Goal: Task Accomplishment & Management: Manage account settings

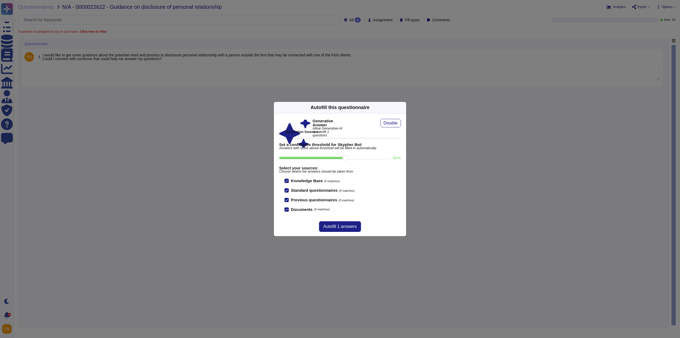
click at [403, 124] on icon at bounding box center [454, 175] width 102 height 102
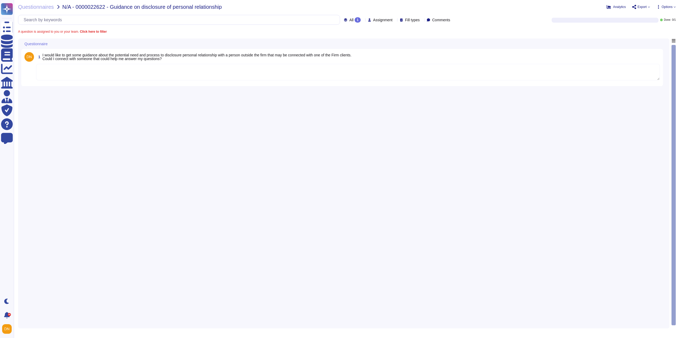
click at [356, 77] on textarea at bounding box center [348, 72] width 624 height 16
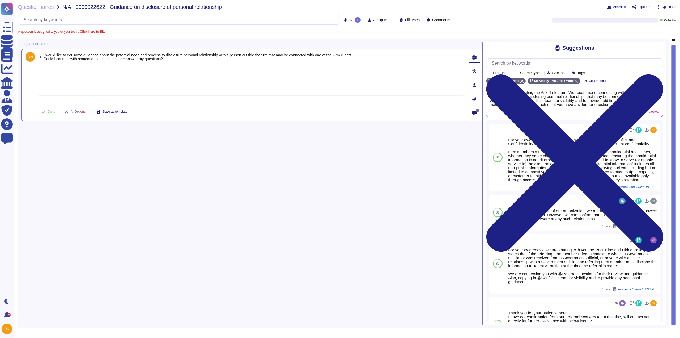
click at [182, 85] on textarea at bounding box center [251, 80] width 428 height 32
click at [246, 86] on textarea at bounding box center [251, 80] width 428 height 32
paste textarea "For your awareness, we are sharing with you our Firm’s Client Conflict and Conf…"
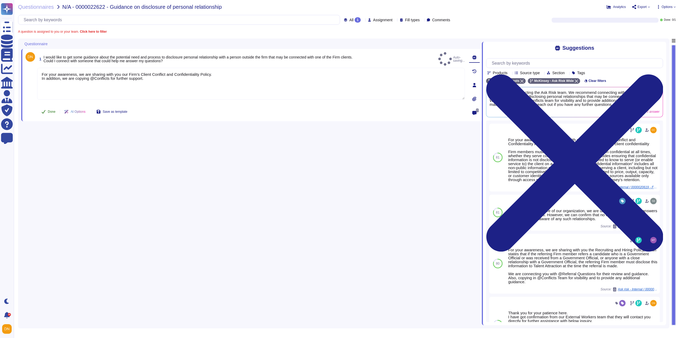
type textarea "For your awareness, we are sharing with you our Firm’s Client Conflict and Conf…"
click at [56, 111] on span "Done" at bounding box center [52, 111] width 8 height 3
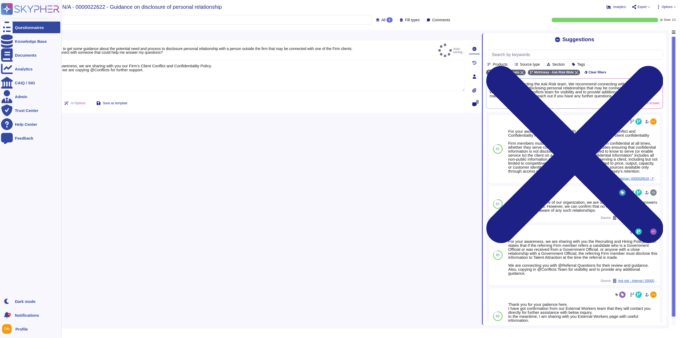
click at [12, 32] on div at bounding box center [7, 28] width 12 height 12
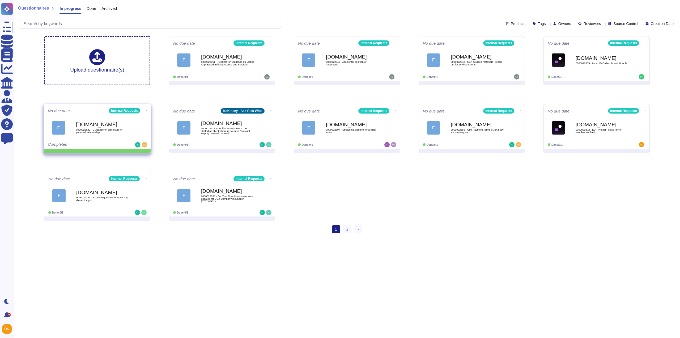
click at [146, 110] on icon at bounding box center [146, 110] width 1 height 1
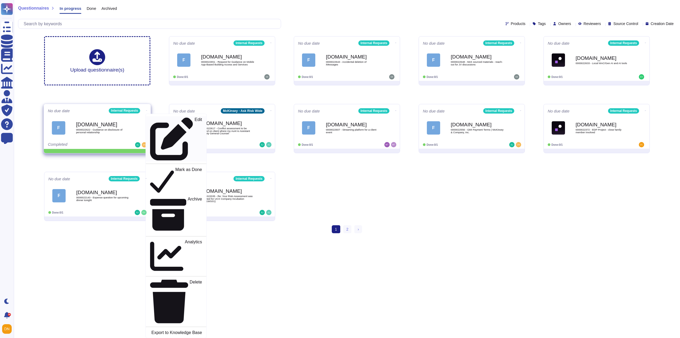
click at [150, 116] on div "Edit Mark as Done Archive Analytics Delete Export to Knowledge Base" at bounding box center [176, 226] width 61 height 224
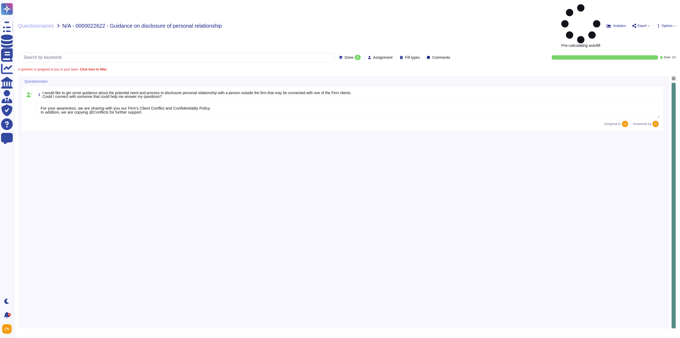
type textarea "For your awareness, we are sharing with you our Firm’s Client Conflict and Conf…"
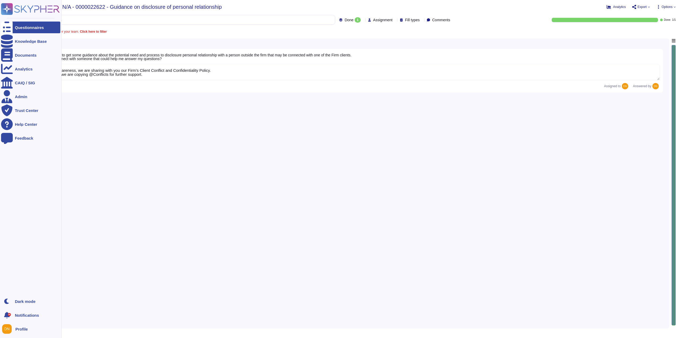
click at [11, 28] on div at bounding box center [7, 28] width 12 height 12
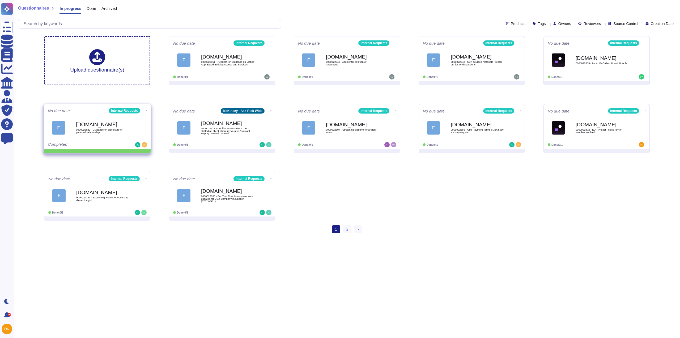
click at [146, 110] on icon at bounding box center [146, 110] width 1 height 1
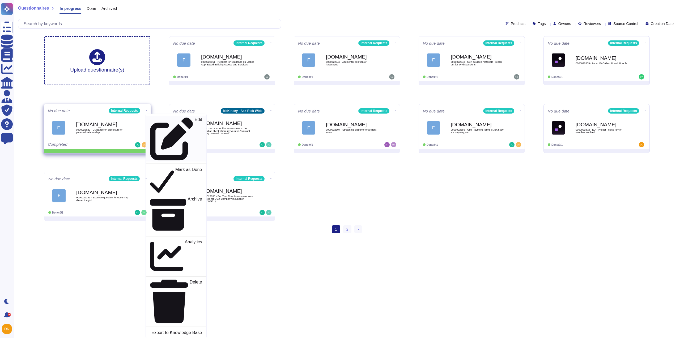
click at [151, 118] on div "Edit" at bounding box center [176, 138] width 52 height 43
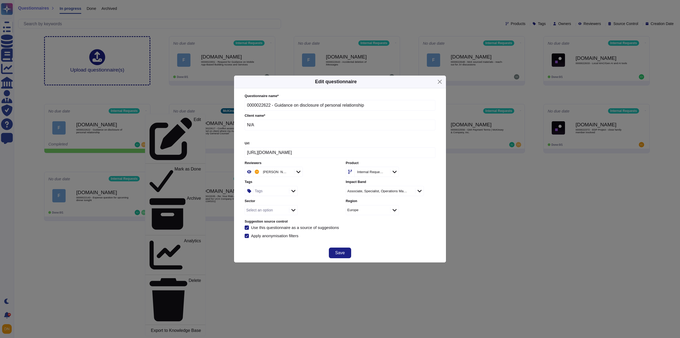
drag, startPoint x: 258, startPoint y: 125, endPoint x: 234, endPoint y: 122, distance: 23.7
click at [234, 122] on div "Questionnaire name * 0000022622 - Guidance on disclosure of personal relationsh…" at bounding box center [340, 165] width 212 height 155
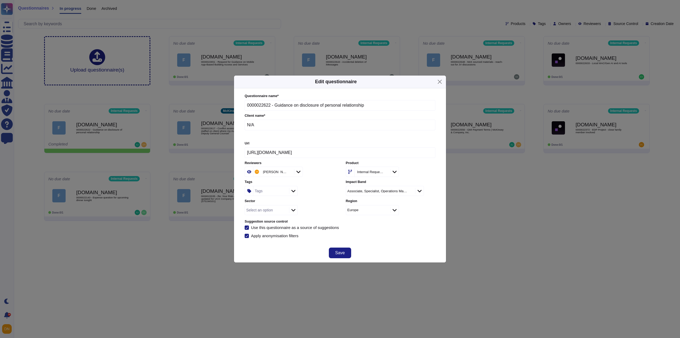
click at [268, 192] on div "Tags" at bounding box center [271, 191] width 34 height 10
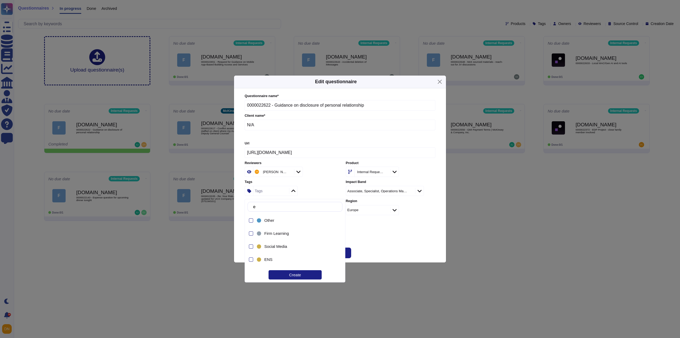
type input "e&"
click at [280, 245] on div "E&C COI" at bounding box center [293, 246] width 58 height 5
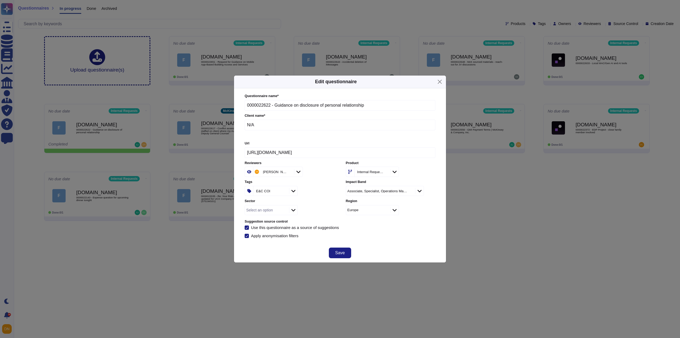
click at [389, 242] on div "Questionnaire name * 0000022622 - Guidance on disclosure of personal relationsh…" at bounding box center [340, 165] width 201 height 155
click at [350, 251] on button "Save" at bounding box center [340, 252] width 22 height 11
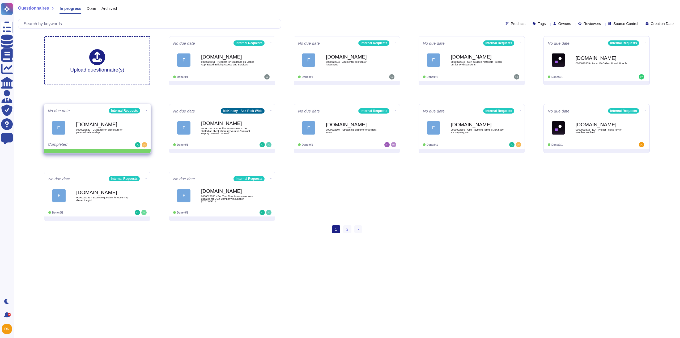
click at [146, 110] on icon at bounding box center [146, 110] width 1 height 1
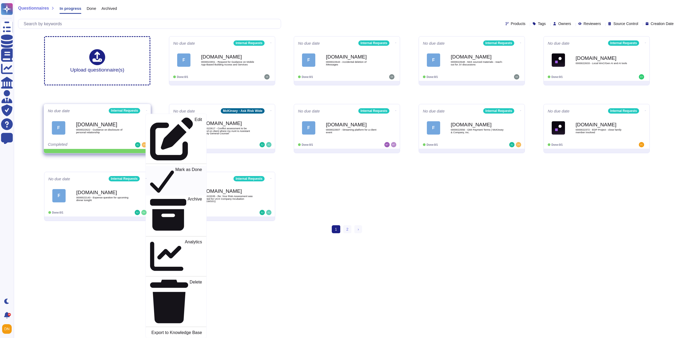
click at [175, 167] on p "Mark as Done" at bounding box center [188, 180] width 27 height 27
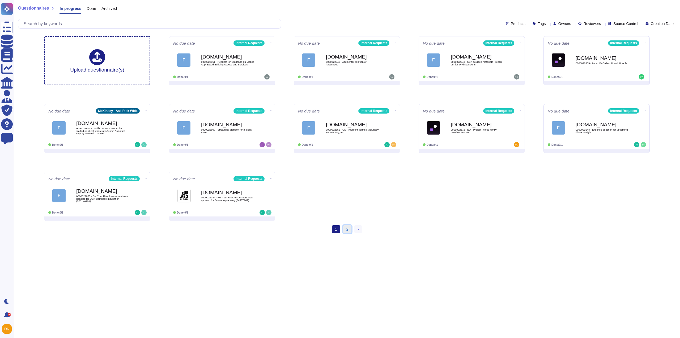
click at [345, 228] on link "2" at bounding box center [347, 229] width 9 height 8
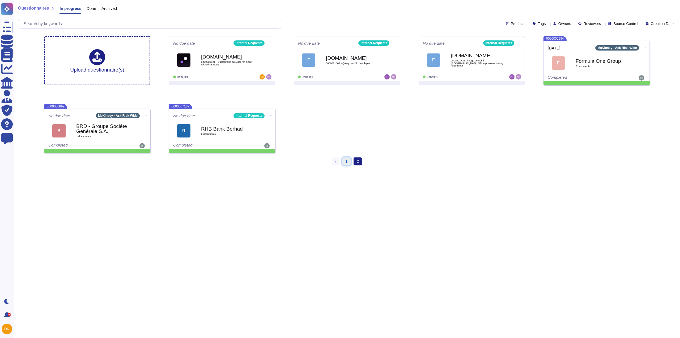
click at [346, 162] on link "1" at bounding box center [347, 161] width 9 height 8
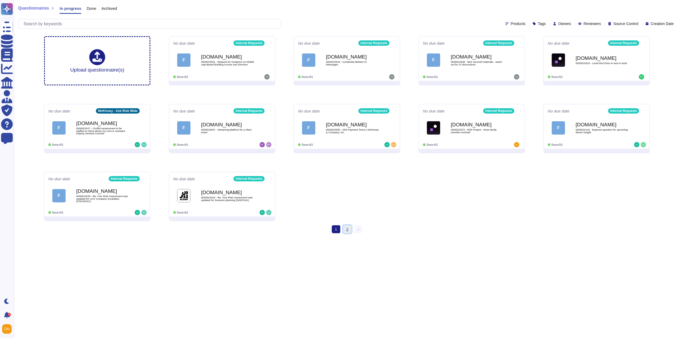
click at [347, 228] on link "2" at bounding box center [347, 229] width 9 height 8
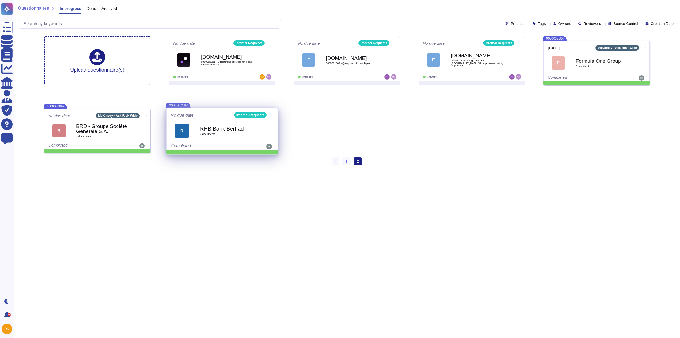
click at [273, 114] on icon at bounding box center [273, 114] width 1 height 1
click at [290, 158] on p "Mark as Done" at bounding box center [299, 161] width 28 height 7
click at [298, 158] on p "Mark as Done" at bounding box center [299, 161] width 28 height 7
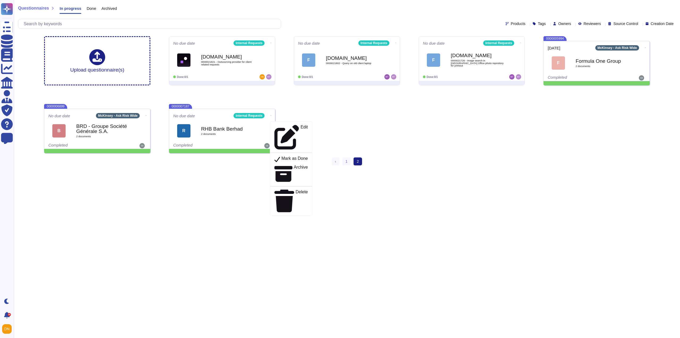
click at [348, 136] on div "Upload questionnaire(s) No due date Internal Requests Force.com 0000021821 - Ou…" at bounding box center [347, 94] width 615 height 125
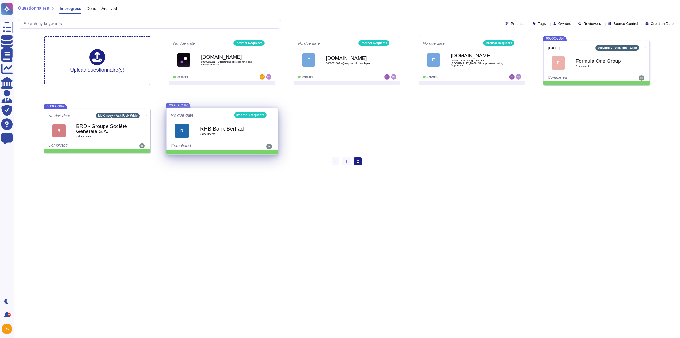
click at [273, 115] on icon at bounding box center [273, 114] width 1 height 1
click at [305, 127] on p "Edit" at bounding box center [309, 138] width 8 height 26
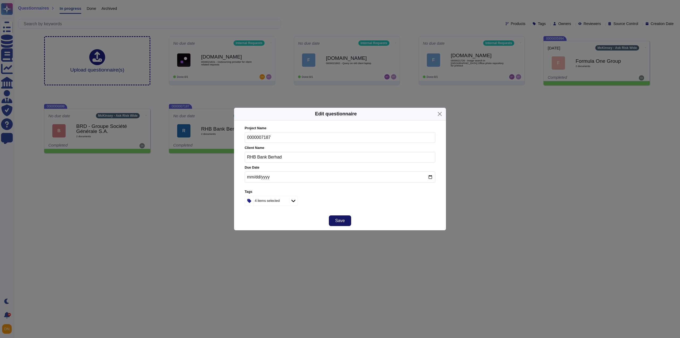
click at [348, 221] on button "Save" at bounding box center [340, 220] width 22 height 11
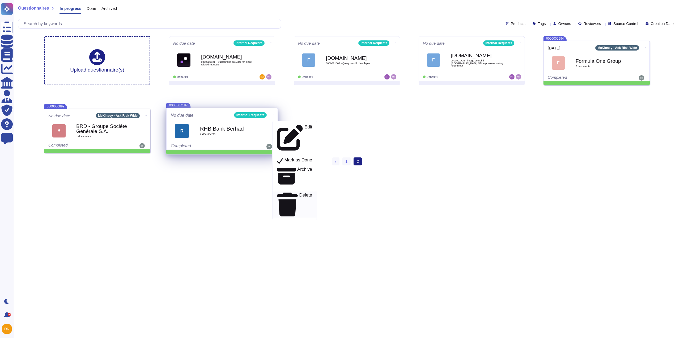
click at [300, 193] on p "Delete" at bounding box center [306, 205] width 13 height 24
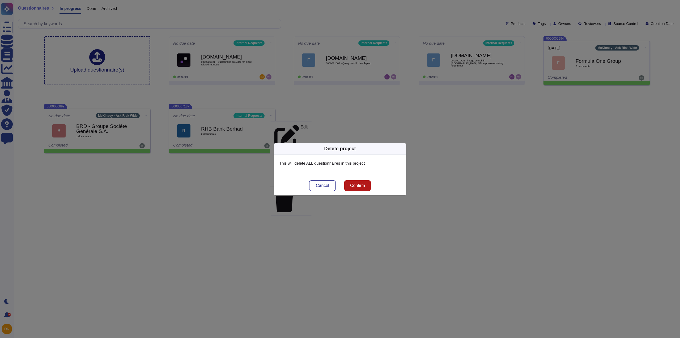
click at [350, 186] on span "Confirm" at bounding box center [357, 185] width 15 height 4
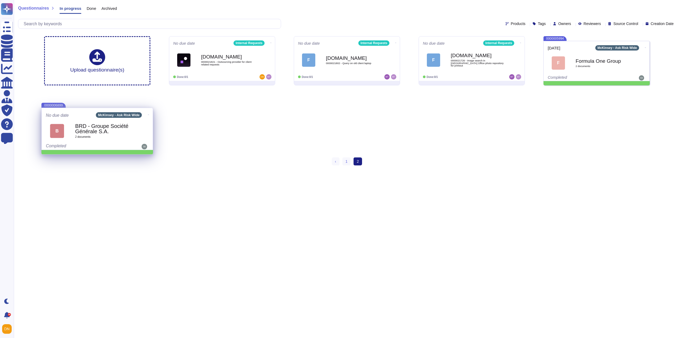
click at [148, 115] on icon at bounding box center [148, 114] width 1 height 1
click at [175, 193] on p "Delete" at bounding box center [181, 205] width 13 height 24
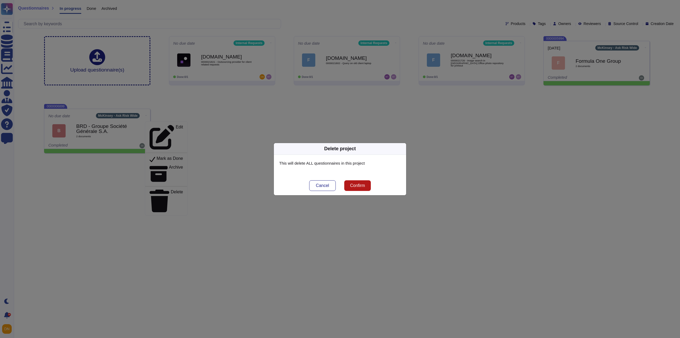
click at [351, 186] on span "Confirm" at bounding box center [357, 185] width 15 height 4
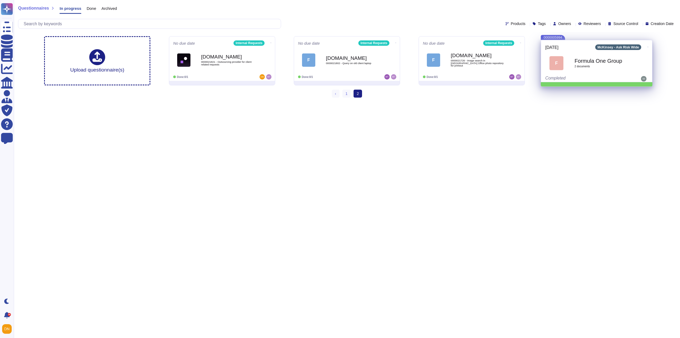
click at [648, 46] on icon at bounding box center [648, 46] width 1 height 1
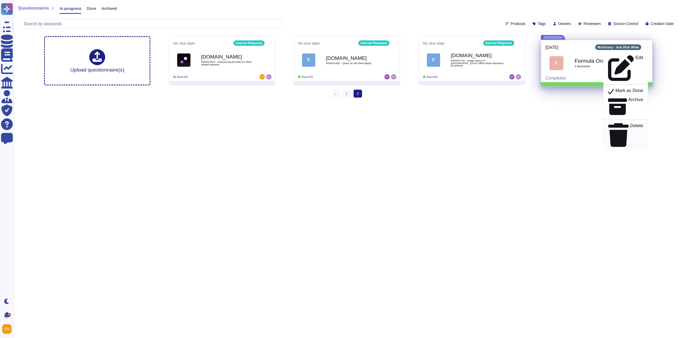
click at [631, 123] on p "Delete" at bounding box center [637, 135] width 13 height 24
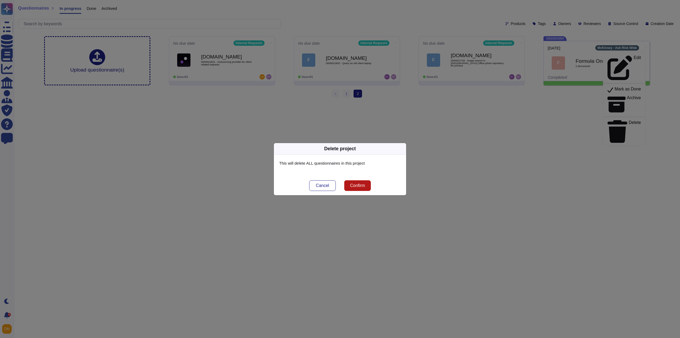
click at [364, 182] on button "Confirm" at bounding box center [357, 185] width 27 height 11
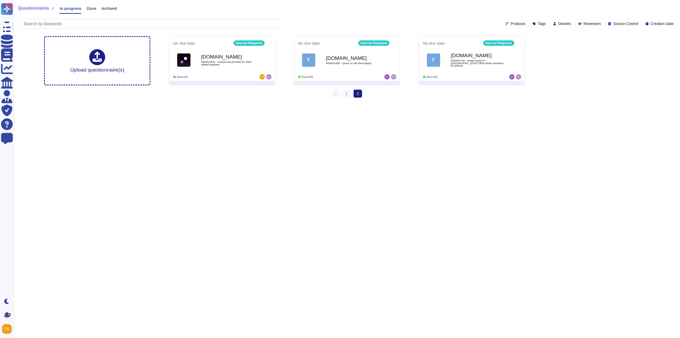
click at [413, 102] on html "Questionnaires Knowledge Base Documents Analytics CAIQ / SIG Admin Trust Center…" at bounding box center [340, 51] width 680 height 102
click at [347, 95] on link "1" at bounding box center [347, 94] width 9 height 8
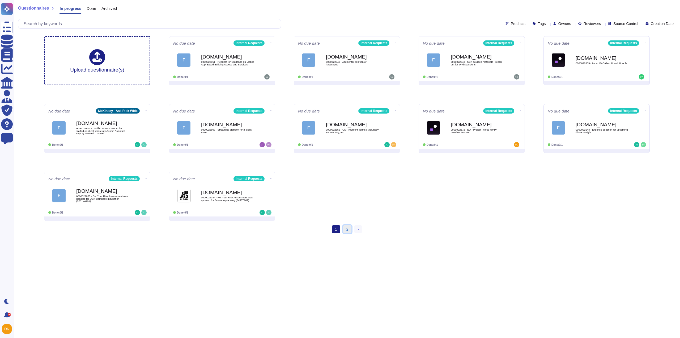
click at [344, 230] on link "2" at bounding box center [347, 229] width 9 height 8
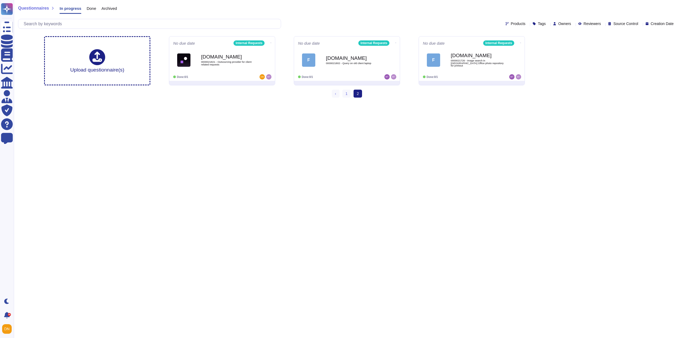
click at [340, 102] on html "Questionnaires Knowledge Base Documents Analytics CAIQ / SIG Admin Trust Center…" at bounding box center [340, 51] width 680 height 102
click at [346, 92] on link "1" at bounding box center [347, 94] width 9 height 8
